Goal: Transaction & Acquisition: Download file/media

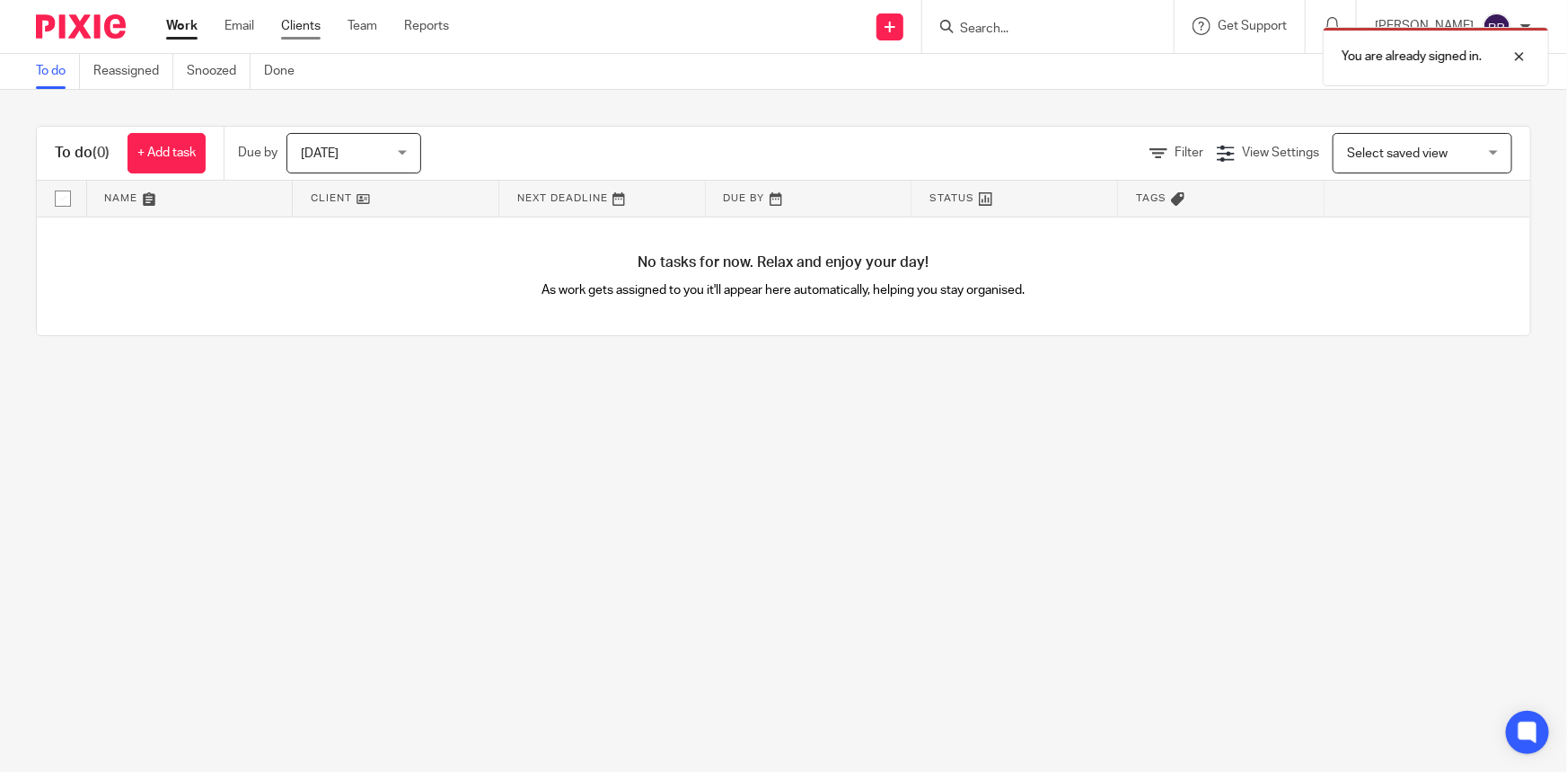
click at [313, 17] on link "Clients" at bounding box center [301, 26] width 40 height 18
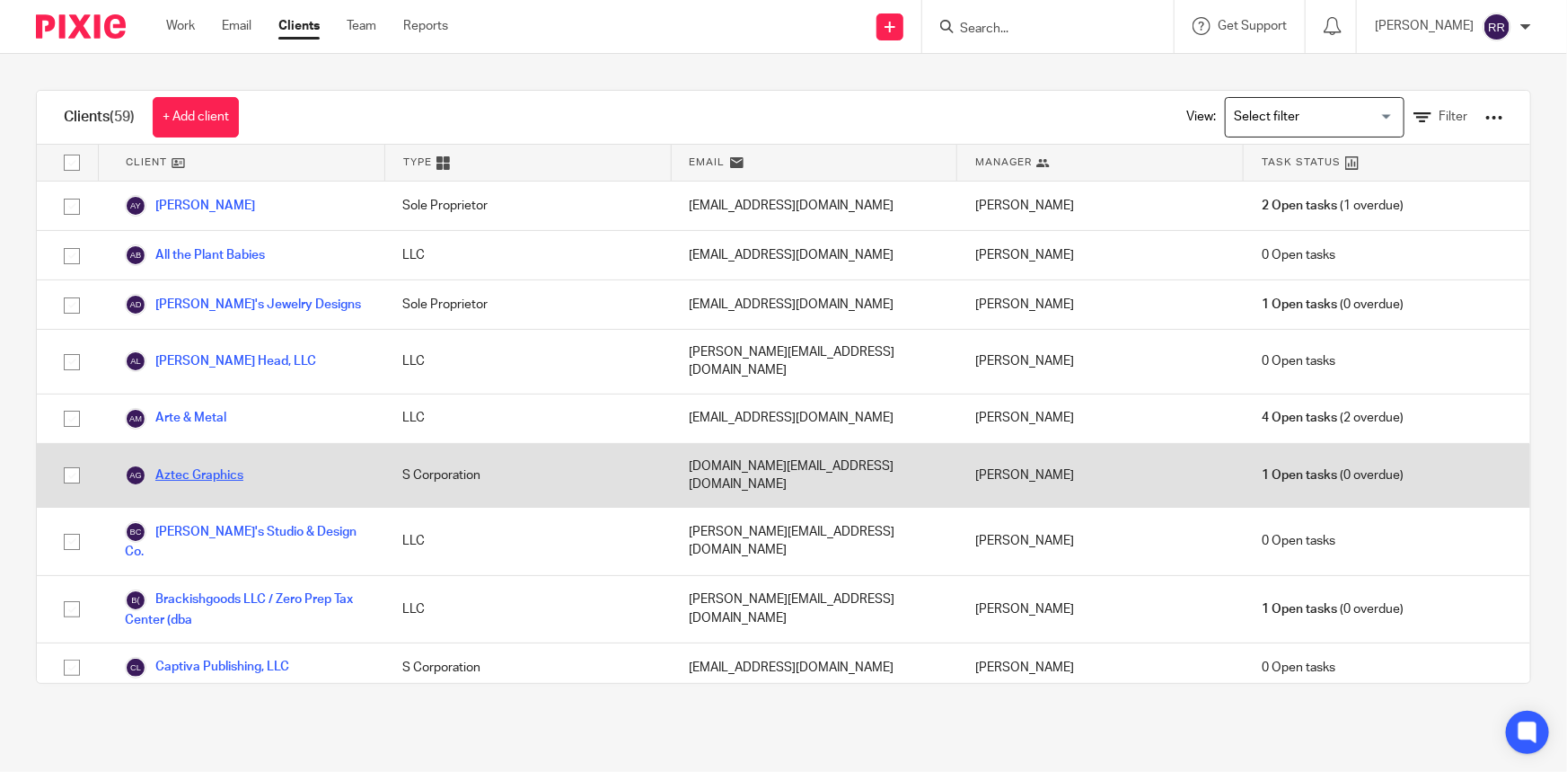
click at [207, 464] on link "Aztec Graphics" at bounding box center [184, 475] width 119 height 22
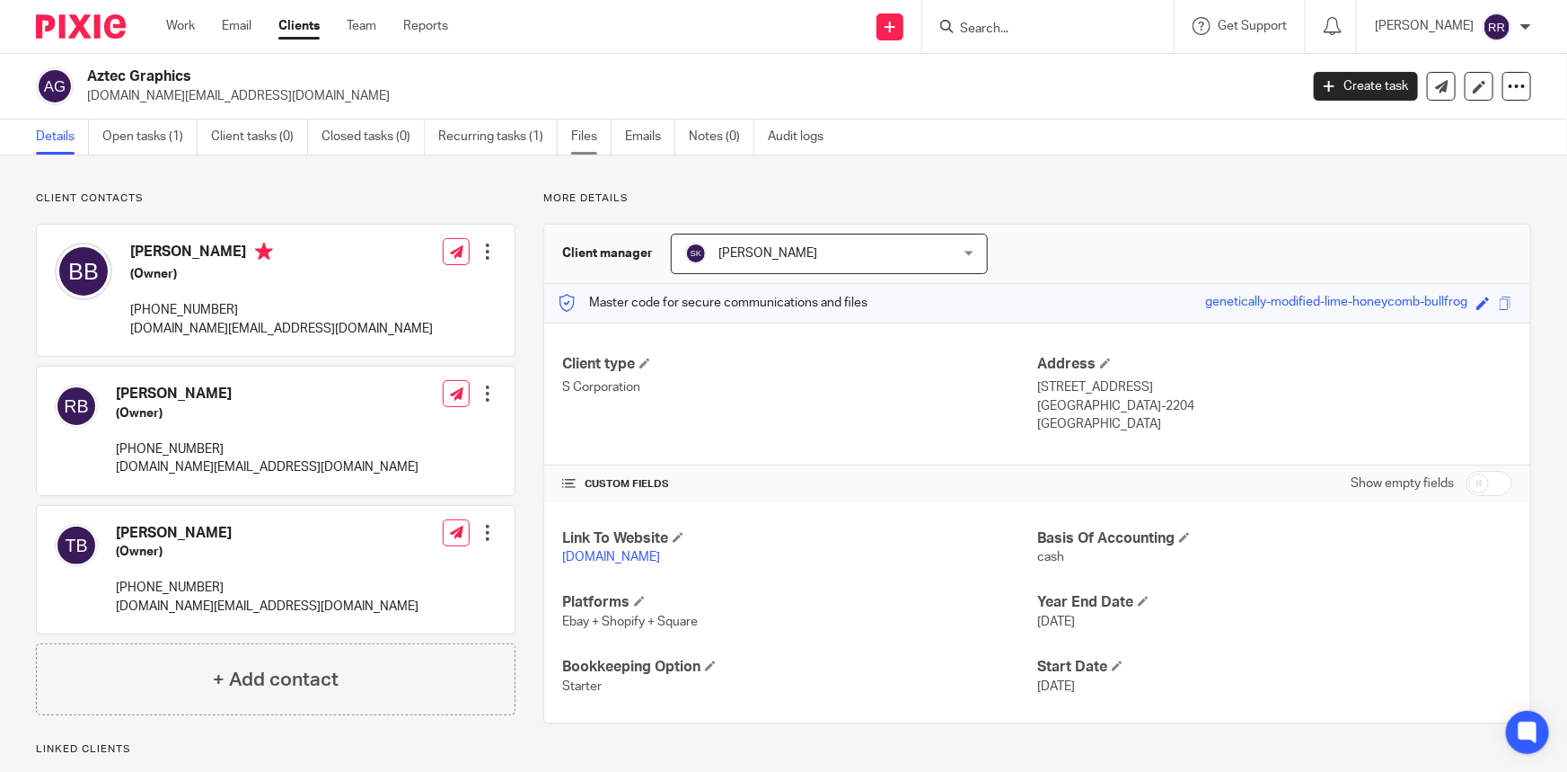
click at [591, 137] on link "Files" at bounding box center [591, 136] width 40 height 35
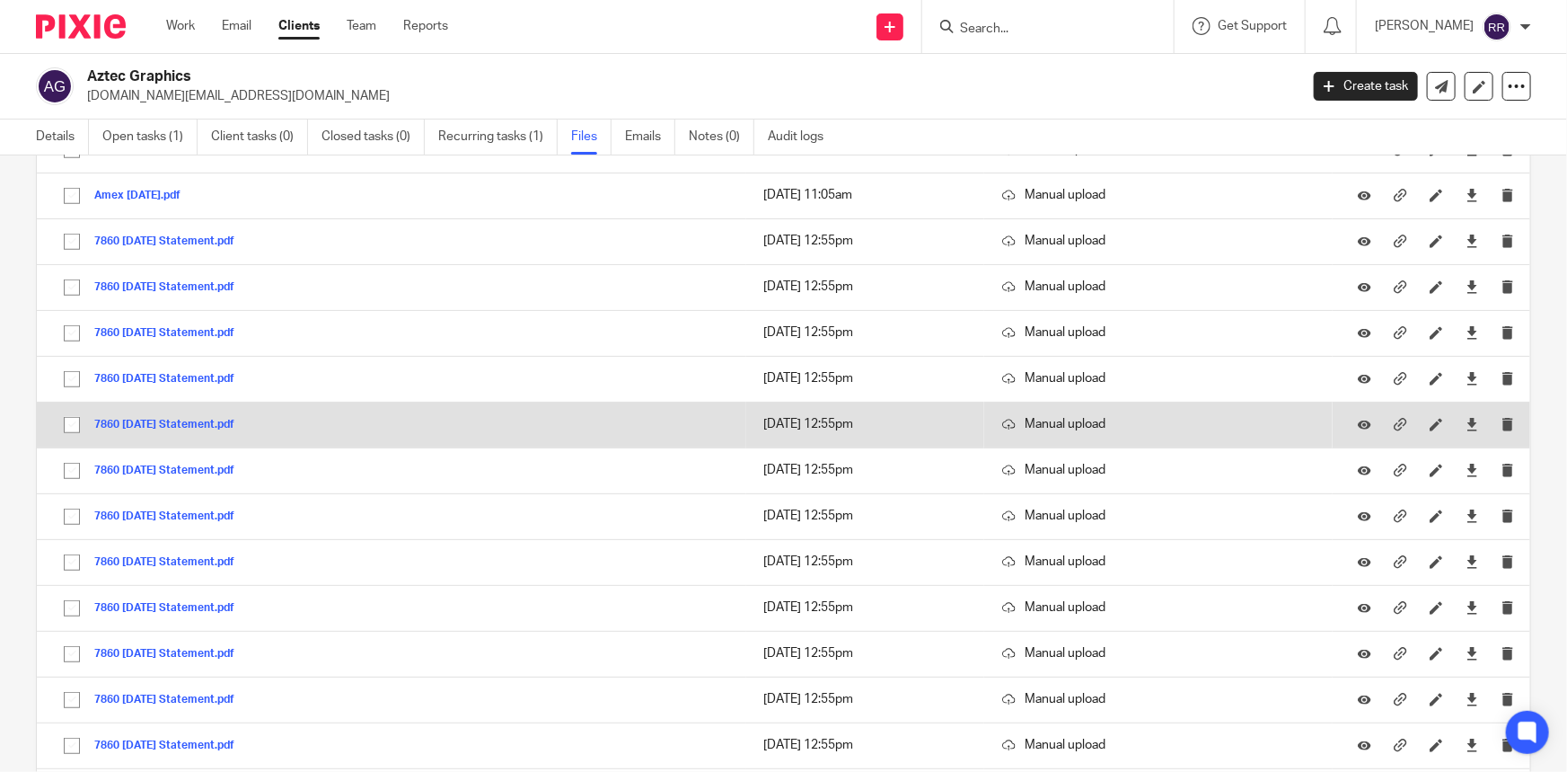
scroll to position [653, 0]
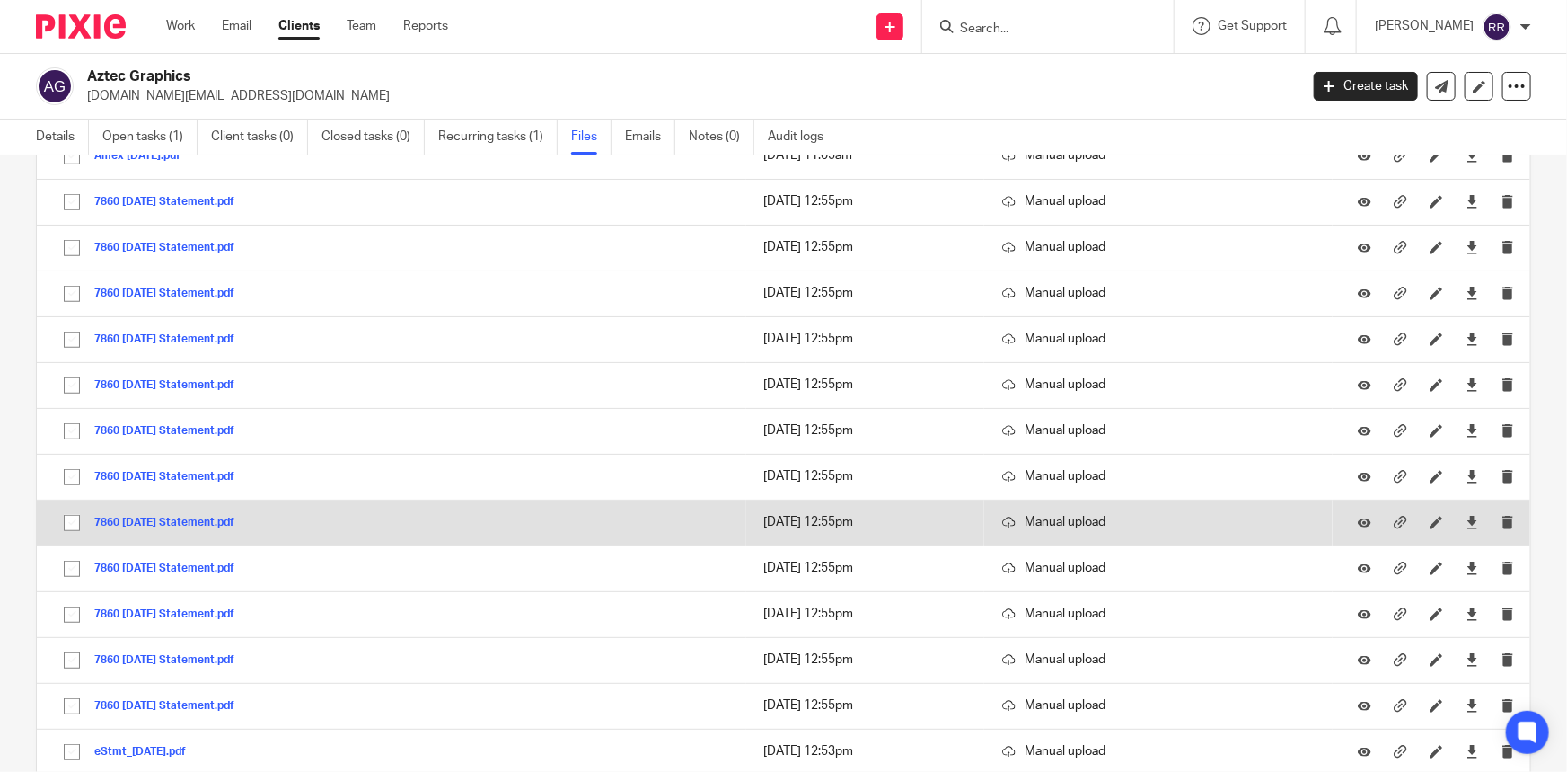
click at [165, 513] on div "7860 [DATE] Statement.pdf" at bounding box center [171, 522] width 154 height 18
click at [171, 520] on button "7860 [DATE] Statement.pdf" at bounding box center [171, 522] width 154 height 13
click at [171, 520] on div "General files (49) Upload file Download selected Delete selected File name Uplo…" at bounding box center [769, 728] width 1523 height 2381
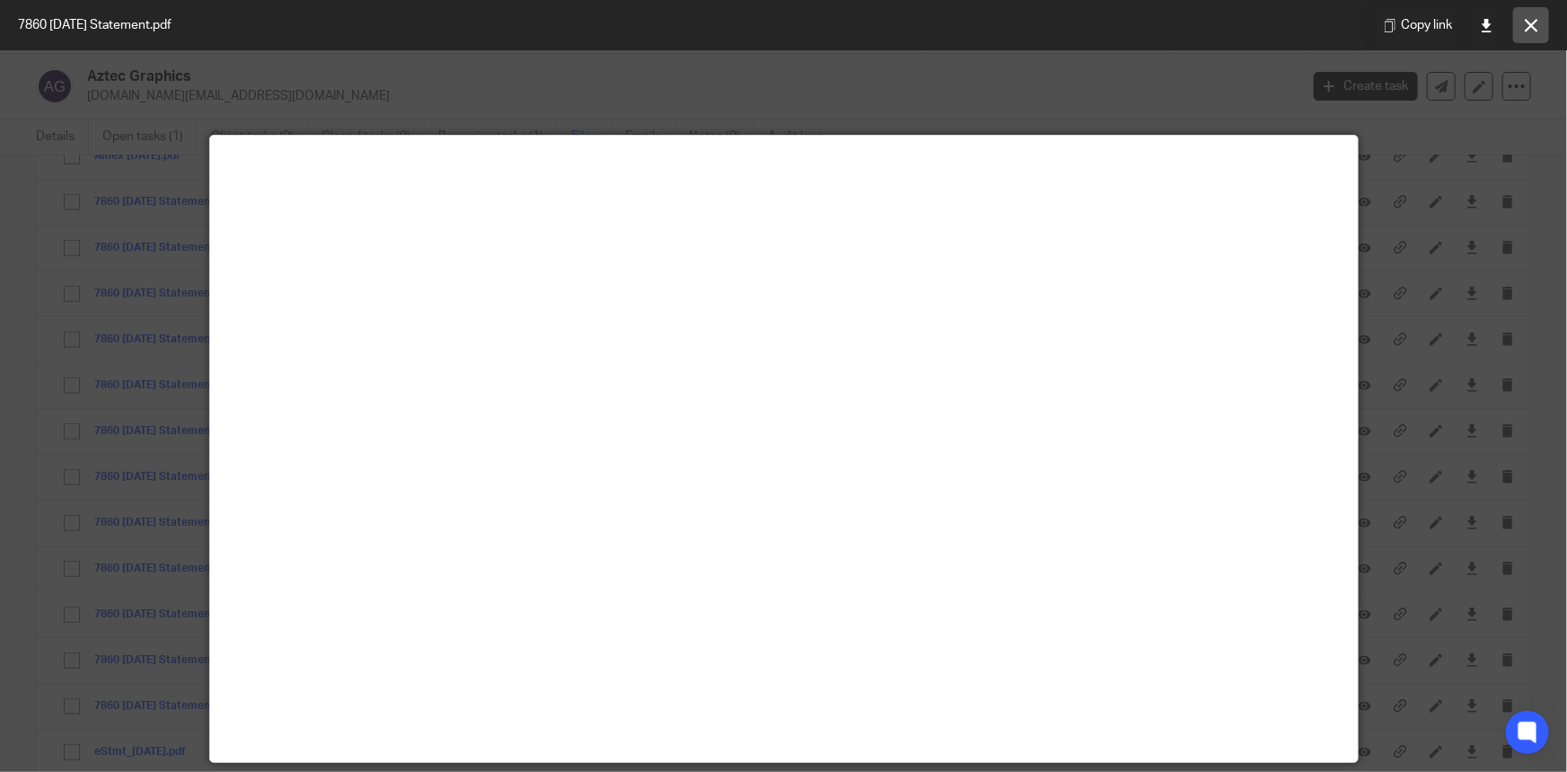
click at [1526, 30] on icon at bounding box center [1531, 25] width 13 height 13
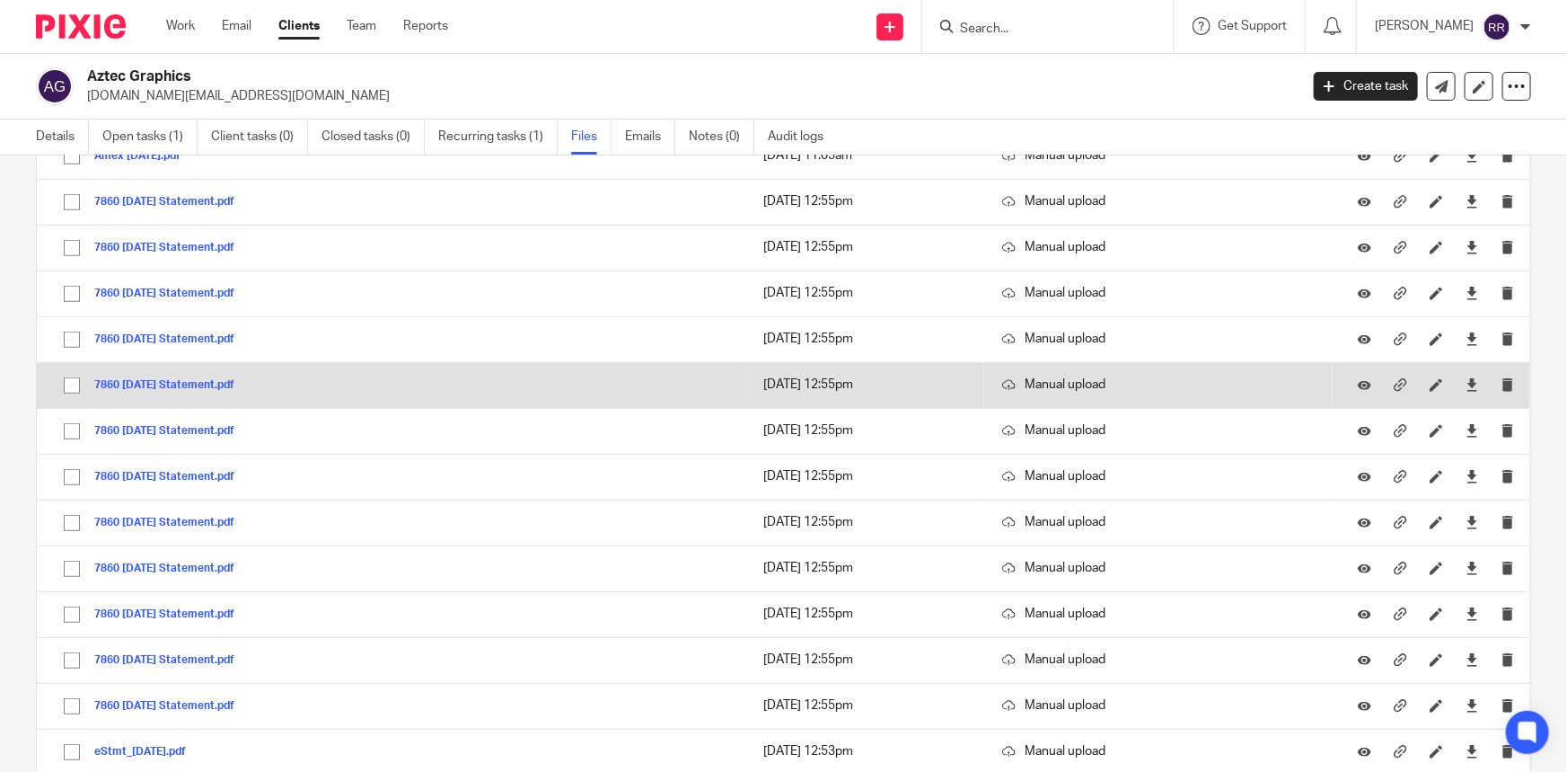
click at [192, 385] on button "7860 [DATE] Statement.pdf" at bounding box center [171, 385] width 154 height 13
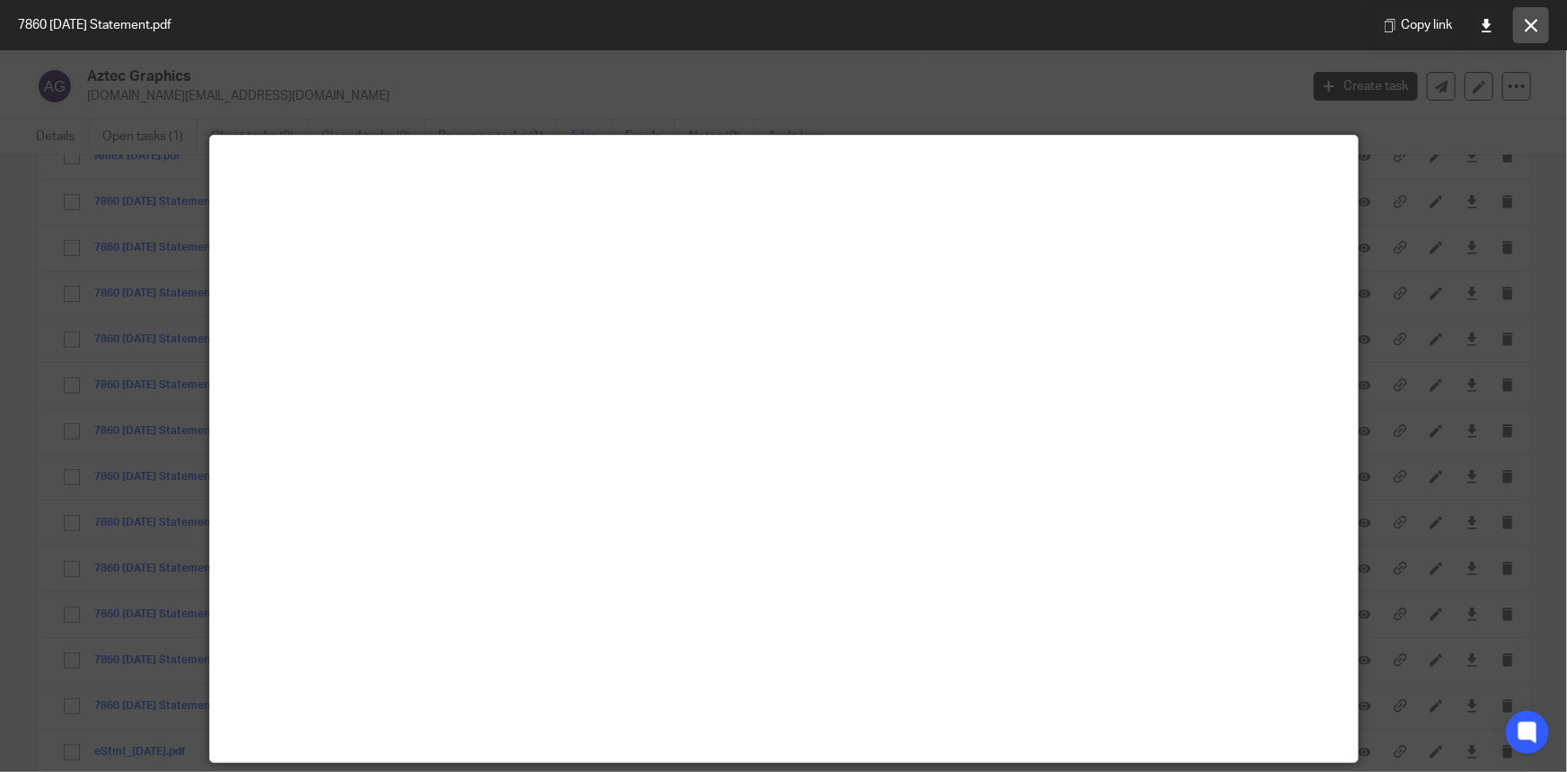
click at [1536, 22] on icon at bounding box center [1531, 25] width 13 height 13
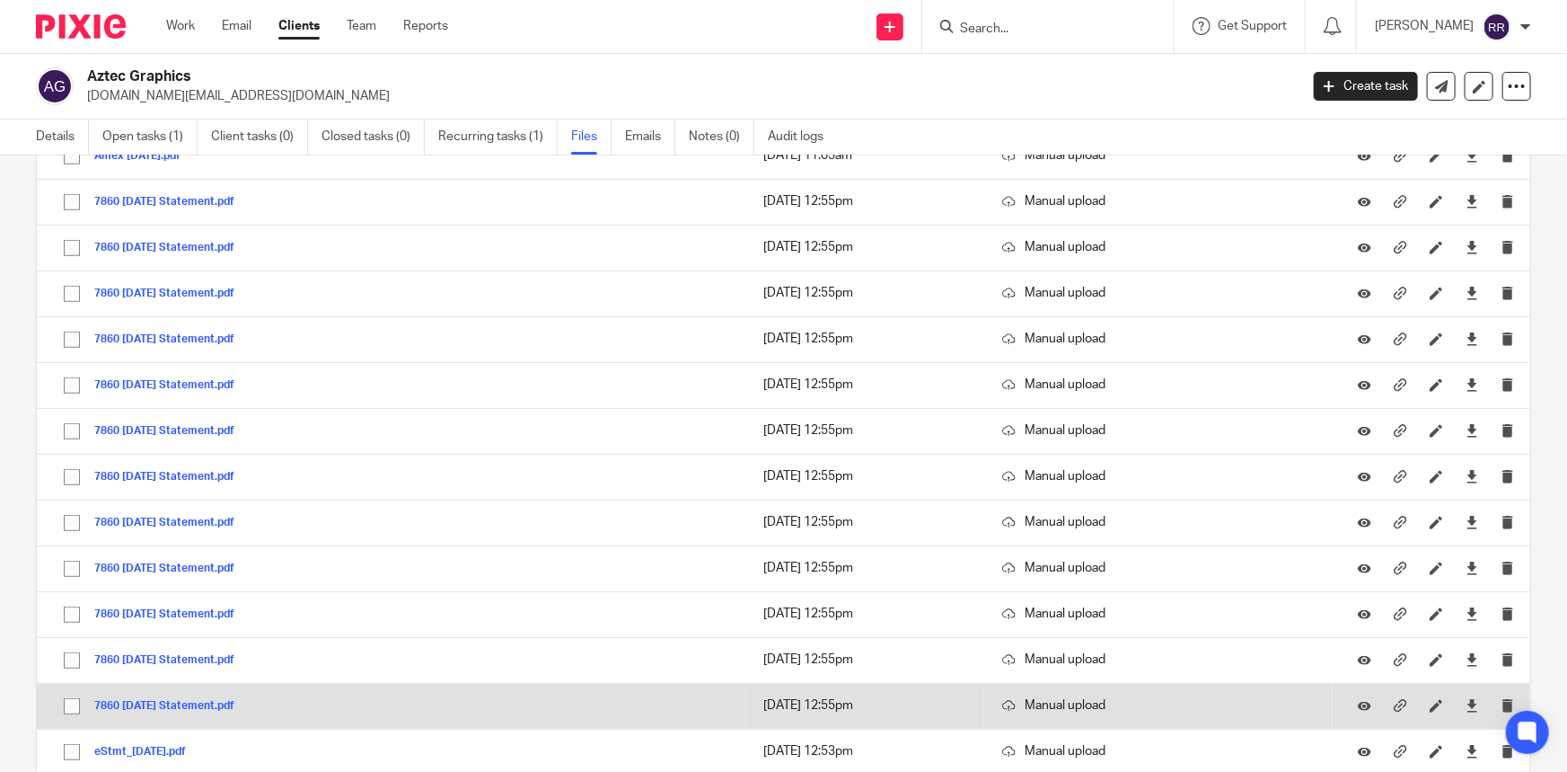
click at [211, 700] on button "7860 [DATE] Statement.pdf" at bounding box center [171, 706] width 154 height 13
